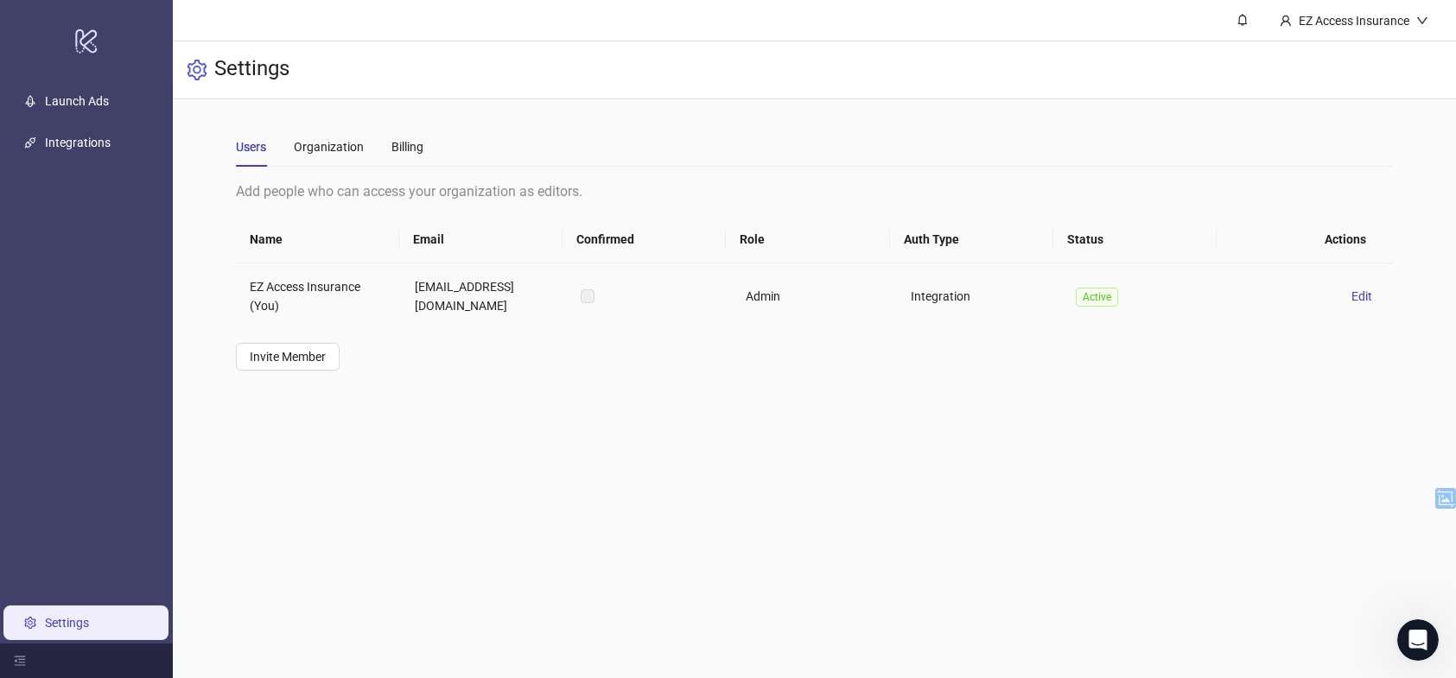
click at [331, 304] on td "EZ Access Insurance (You)" at bounding box center [318, 297] width 165 height 66
click at [57, 94] on link "Launch Ads" at bounding box center [77, 101] width 64 height 14
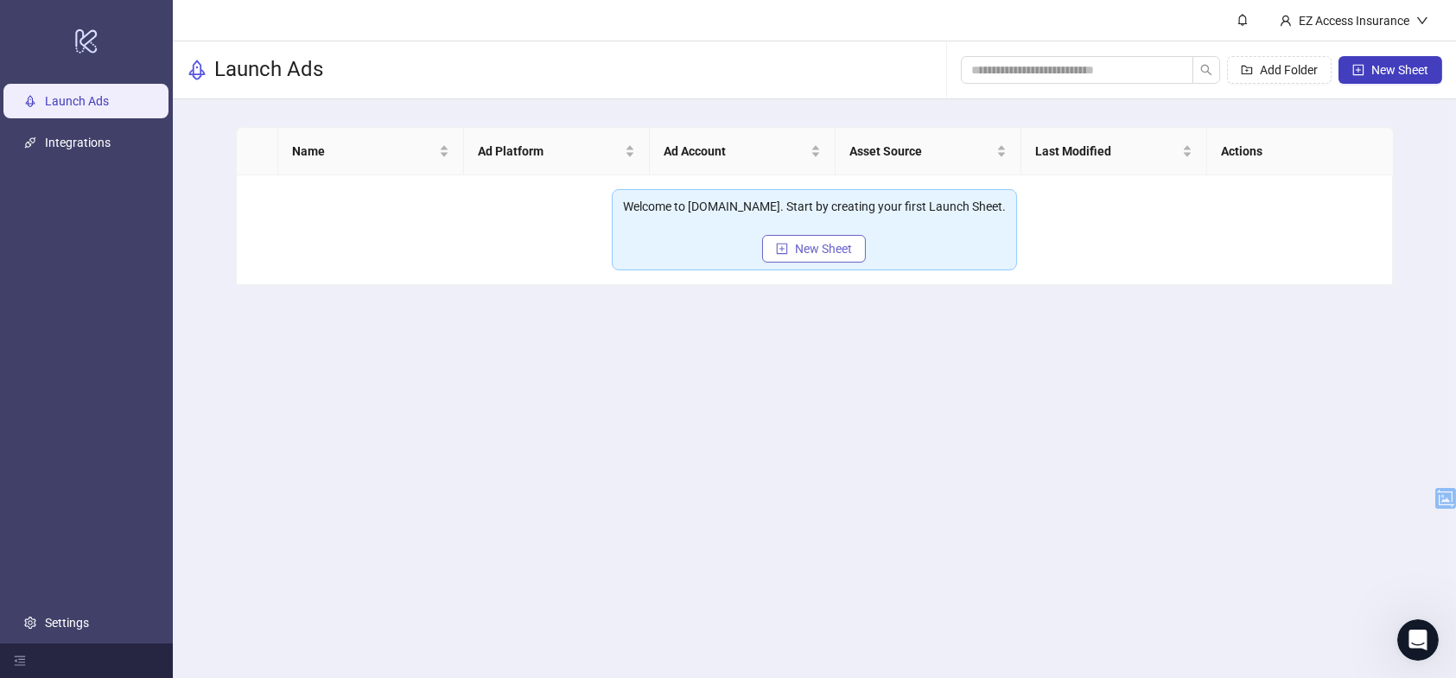
click at [840, 245] on span "New Sheet" at bounding box center [823, 249] width 57 height 14
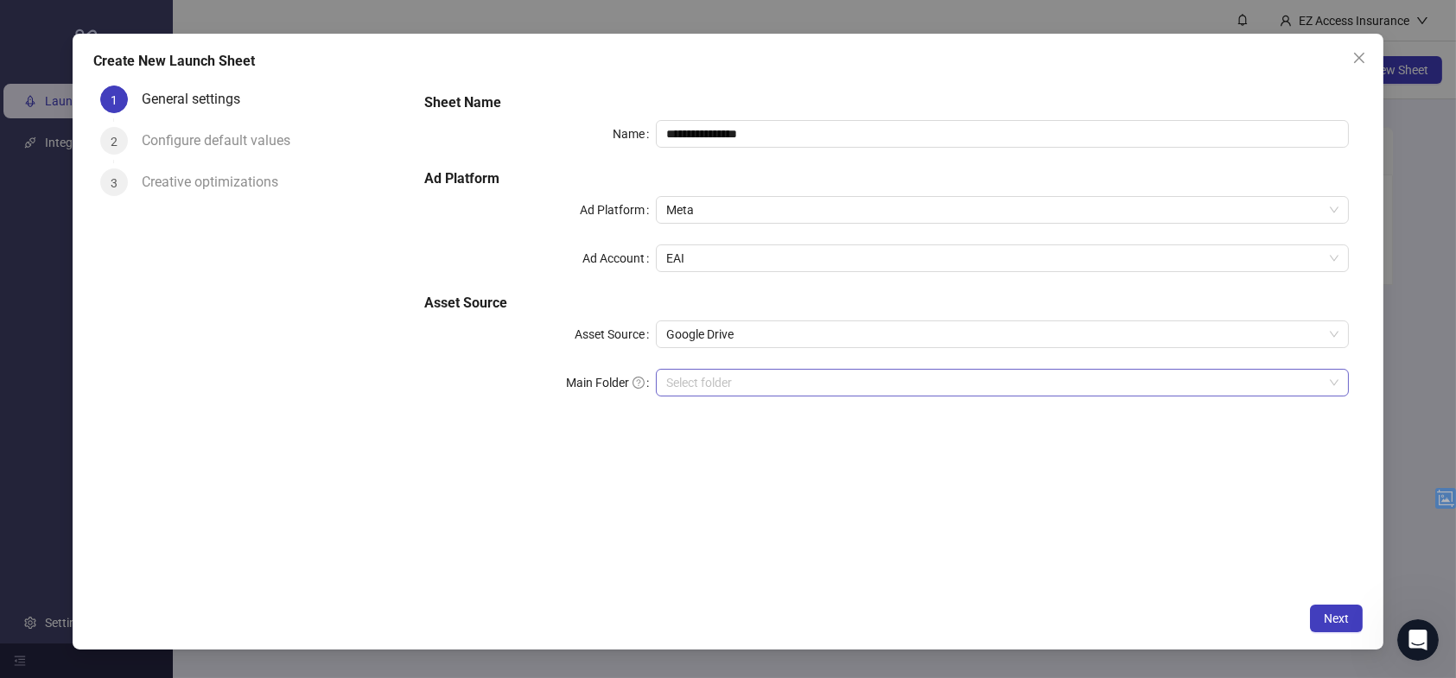
click at [746, 372] on input "Main Folder" at bounding box center [994, 383] width 657 height 26
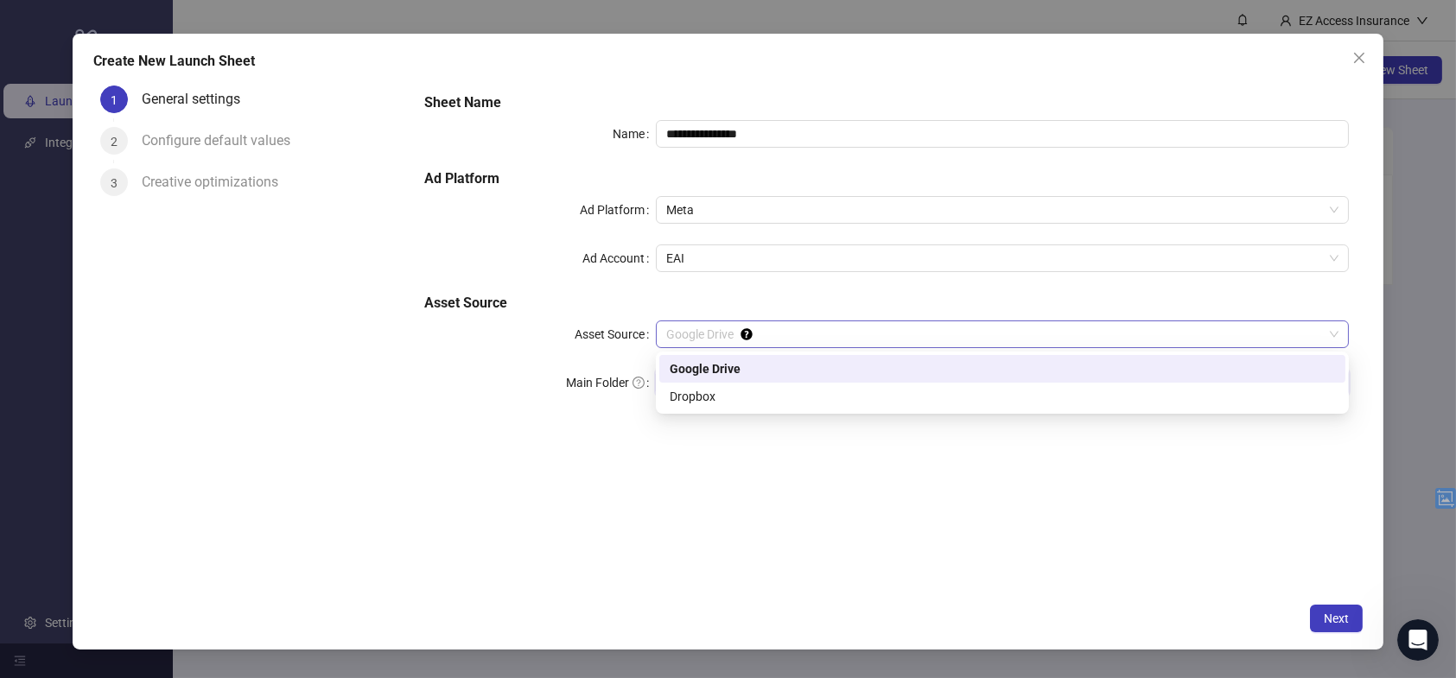
click at [808, 343] on span "Google Drive" at bounding box center [1002, 334] width 672 height 26
click at [808, 356] on div "Google Drive" at bounding box center [1002, 369] width 686 height 28
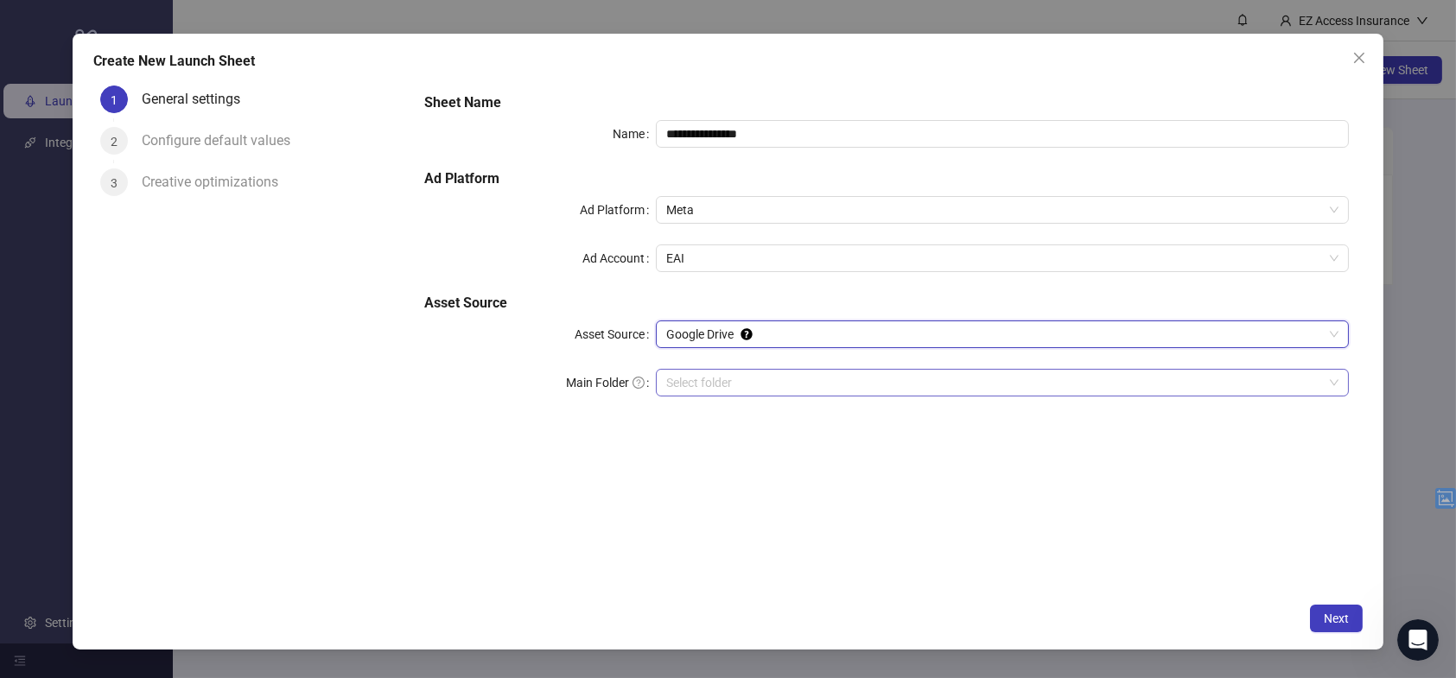
click at [809, 381] on input "Main Folder" at bounding box center [994, 383] width 657 height 26
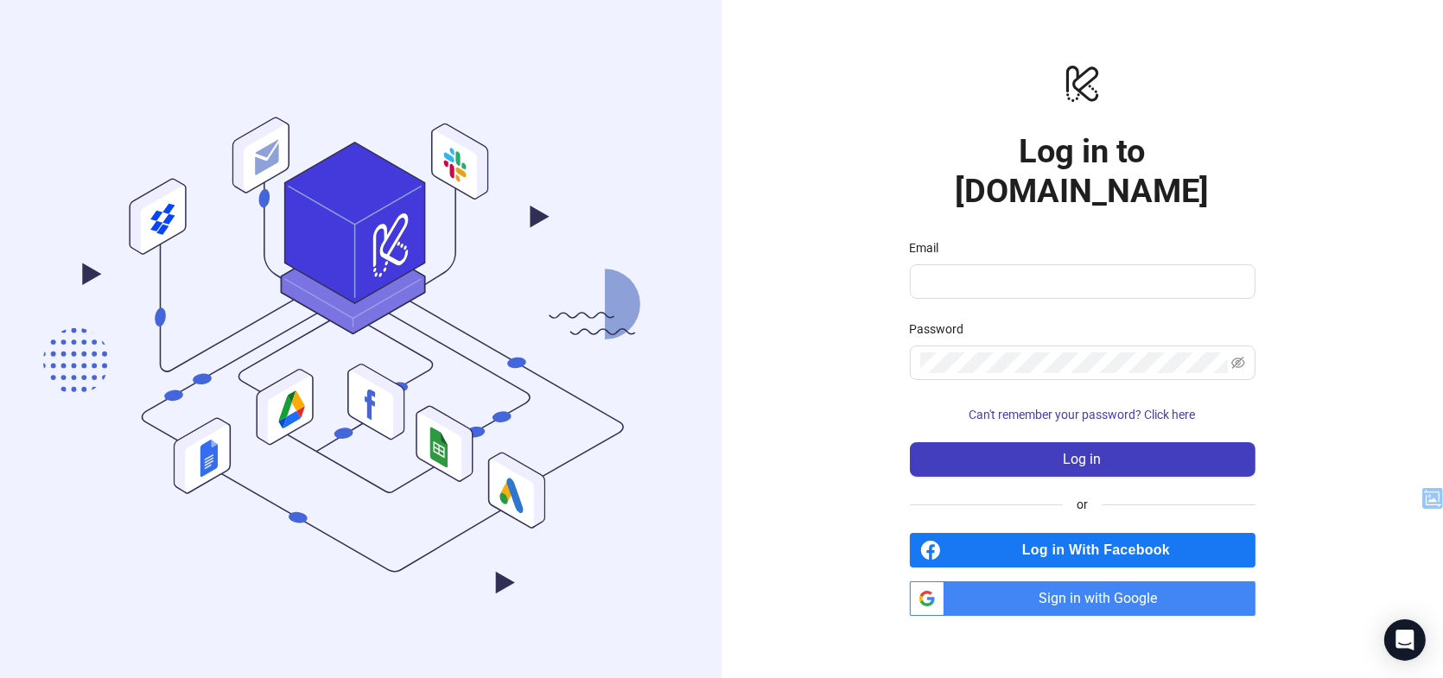
click at [1063, 582] on span "Sign in with Google" at bounding box center [1104, 599] width 304 height 35
click at [1049, 271] on input "Email" at bounding box center [1080, 281] width 321 height 21
click at [1001, 271] on input "Email" at bounding box center [1080, 281] width 321 height 21
click at [1049, 582] on span "Sign in with Google" at bounding box center [1104, 599] width 304 height 35
click at [1043, 593] on span "Sign in with Google" at bounding box center [1104, 599] width 304 height 35
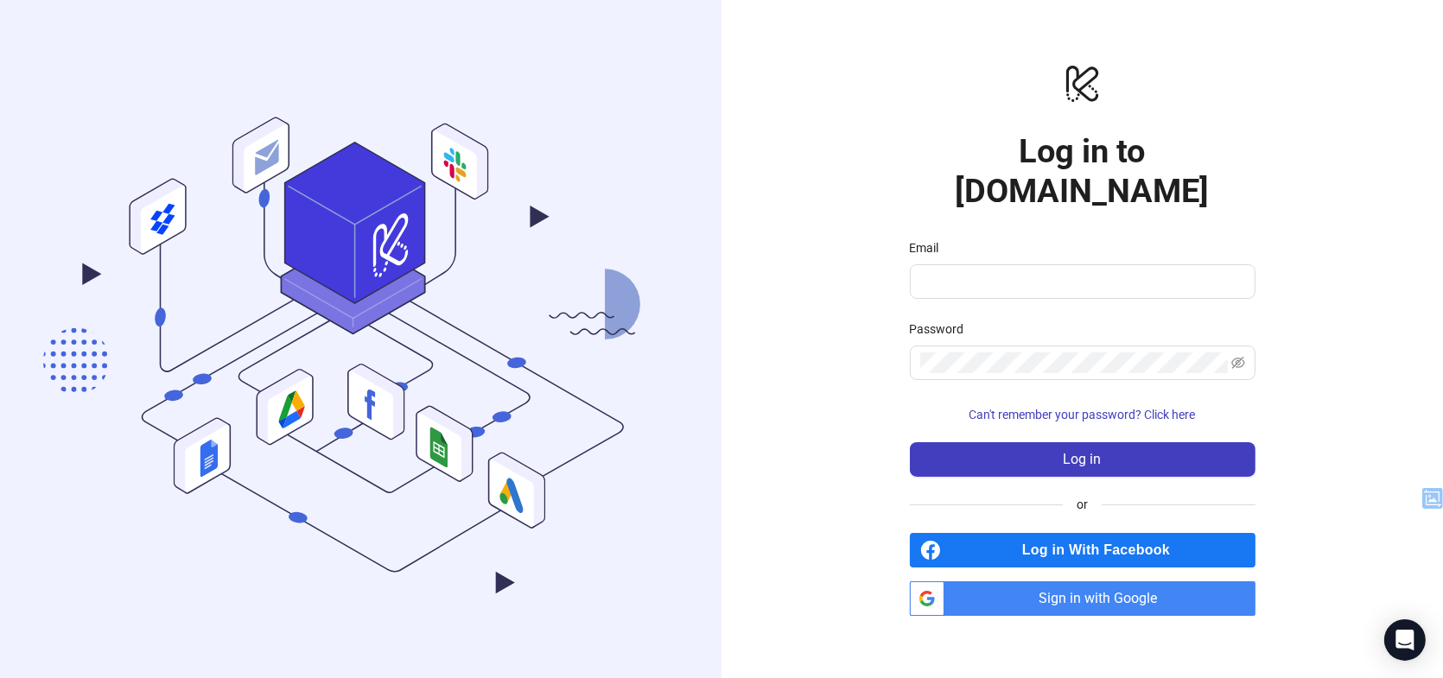
click at [1043, 593] on span "Sign in with Google" at bounding box center [1104, 599] width 304 height 35
click at [1046, 582] on span "Sign in with Google" at bounding box center [1104, 599] width 304 height 35
